Goal: Find specific page/section: Find specific page/section

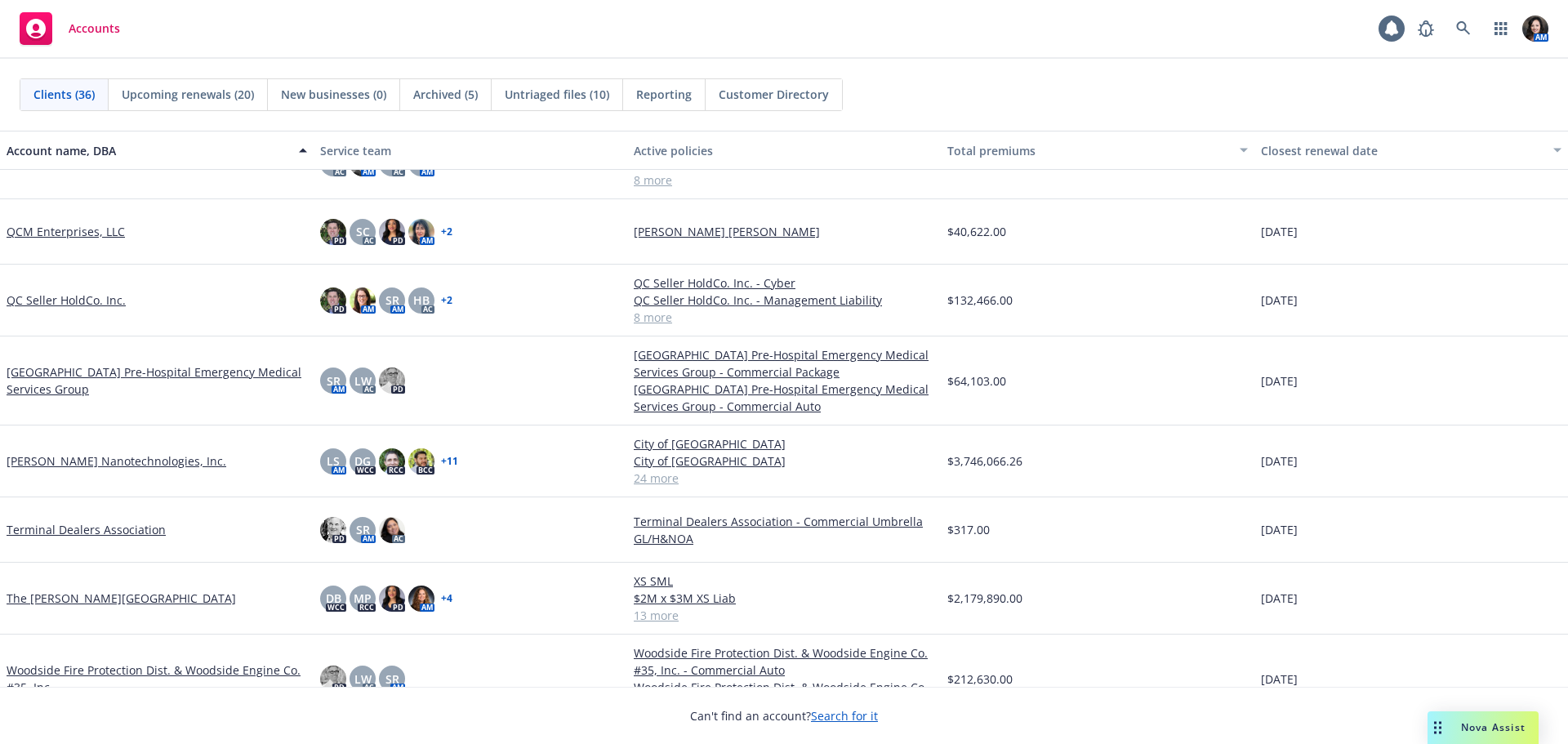
scroll to position [1910, 0]
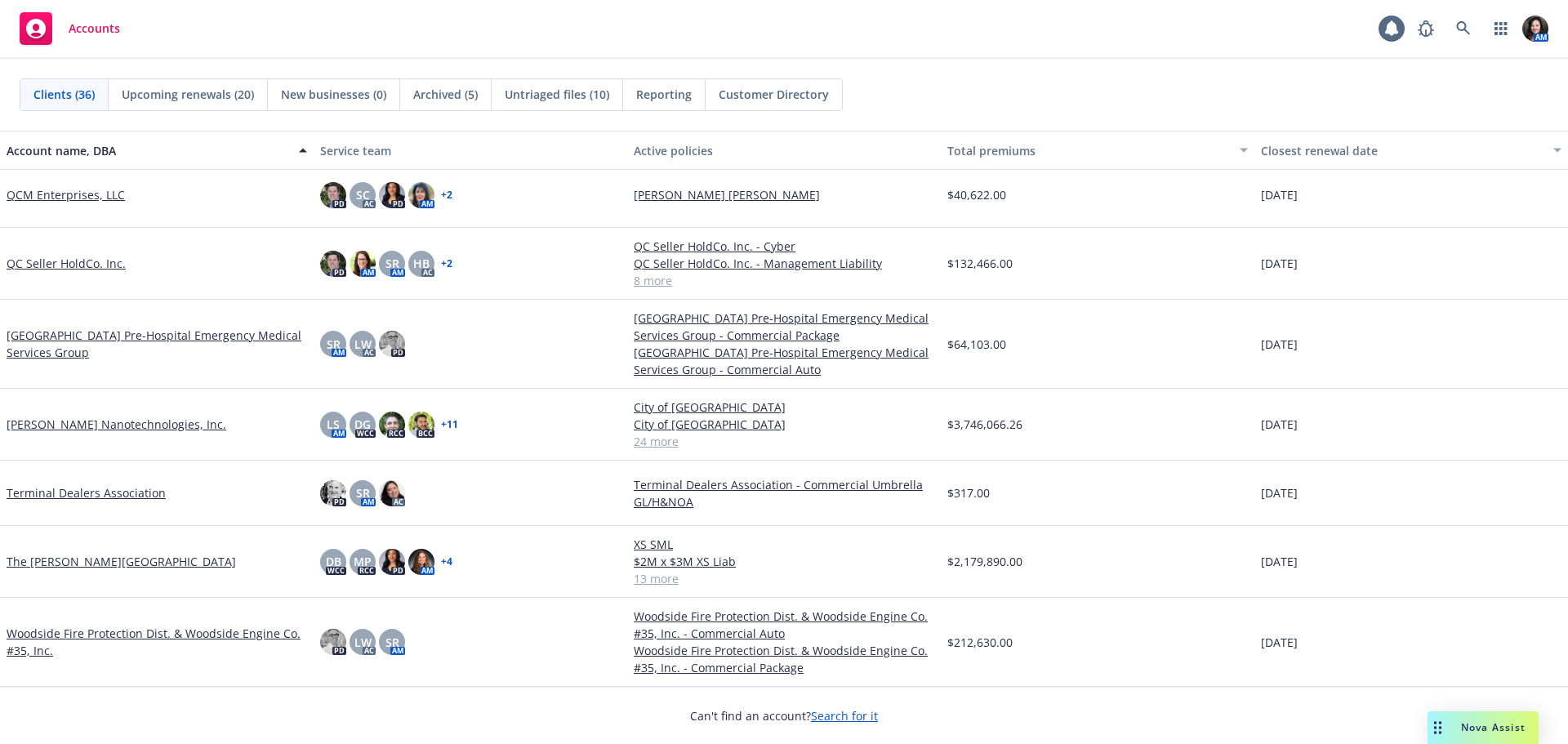
click at [34, 561] on link "The [PERSON_NAME][GEOGRAPHIC_DATA]" at bounding box center [121, 562] width 230 height 17
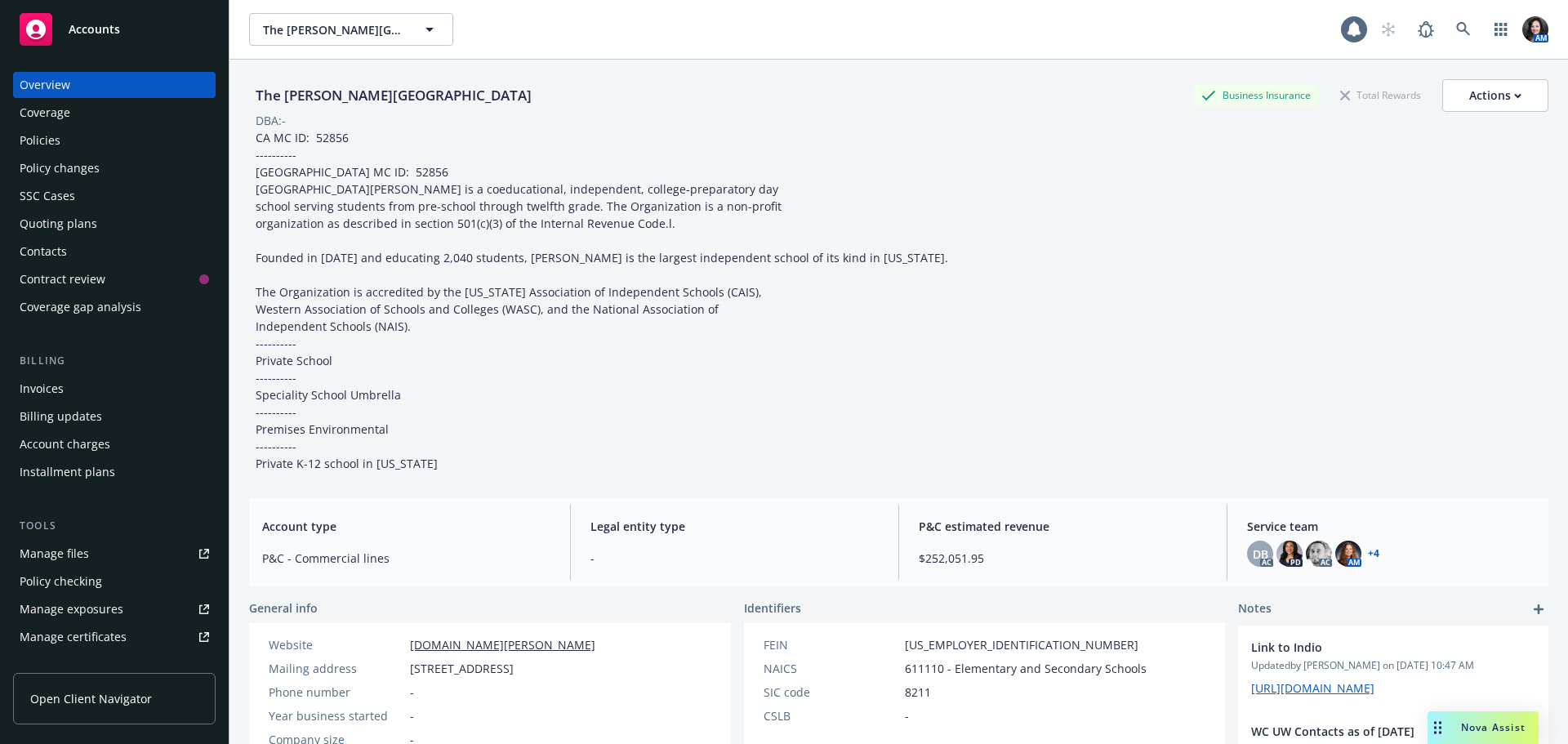
click at [87, 143] on div "Policies" at bounding box center [114, 141] width 190 height 26
